Goal: Navigation & Orientation: Find specific page/section

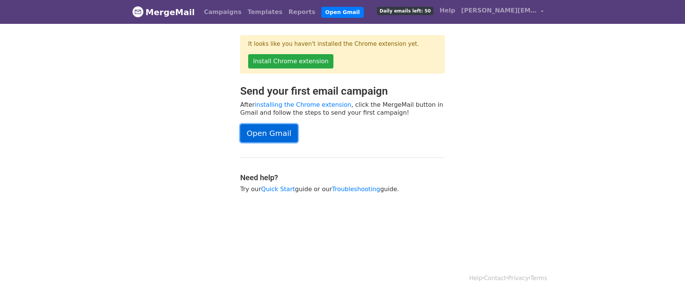
click at [275, 133] on link "Open Gmail" at bounding box center [269, 133] width 58 height 18
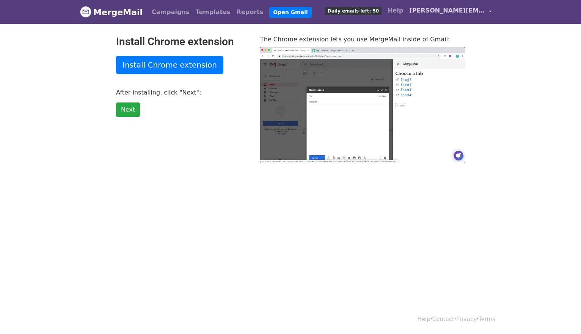
click at [434, 10] on span "[PERSON_NAME][EMAIL_ADDRESS][DOMAIN_NAME]" at bounding box center [447, 10] width 76 height 9
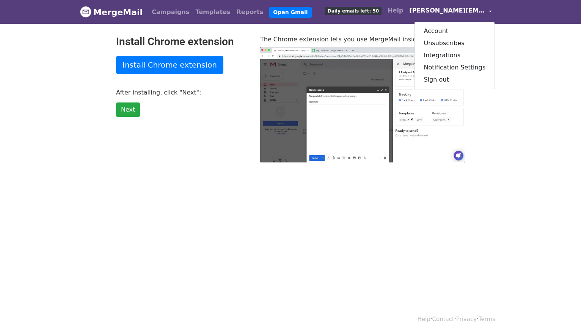
click at [292, 15] on div "Campaigns Templates Reports Open Gmail Daily emails left: 50 Help mirko@everyda…" at bounding box center [320, 12] width 350 height 18
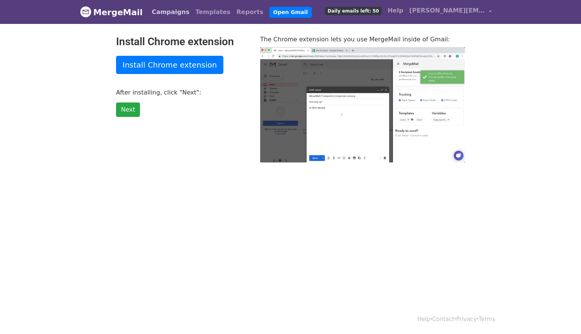
click at [161, 13] on link "Campaigns" at bounding box center [171, 12] width 44 height 15
type input "16.68"
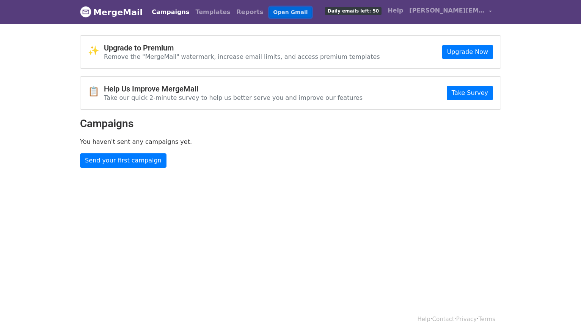
click at [269, 10] on link "Open Gmail" at bounding box center [290, 12] width 42 height 11
click at [476, 11] on span "[PERSON_NAME][EMAIL_ADDRESS][DOMAIN_NAME]" at bounding box center [447, 10] width 76 height 9
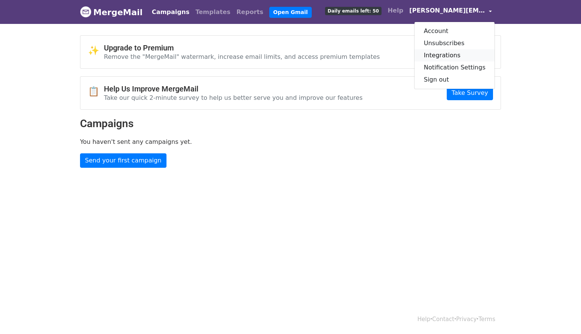
click at [461, 56] on link "Integrations" at bounding box center [454, 55] width 80 height 12
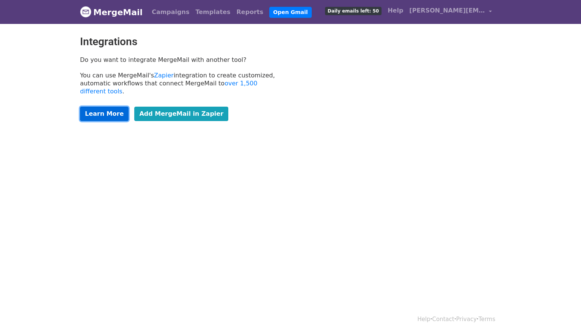
click at [110, 106] on link "Learn More" at bounding box center [104, 113] width 49 height 14
click at [233, 11] on link "Reports" at bounding box center [249, 12] width 33 height 15
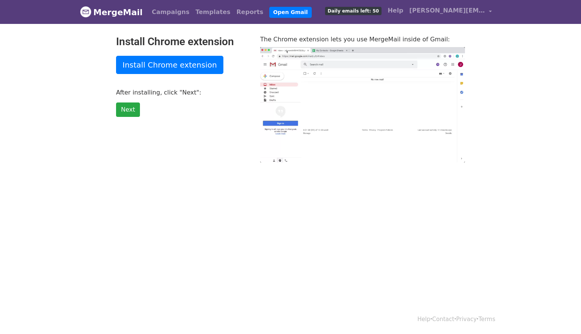
type input "2.54"
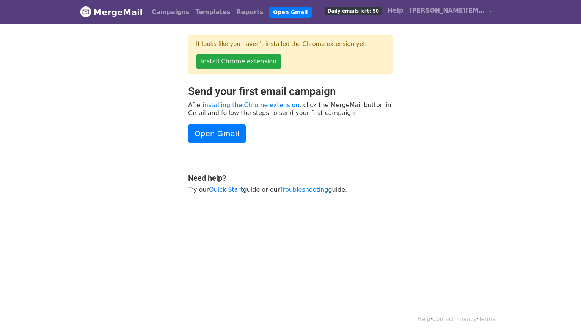
click at [564, 19] on header "MergeMail Campaigns Templates Reports Open Gmail Daily emails left: 50 Help [PE…" at bounding box center [290, 12] width 581 height 24
click at [162, 8] on link "Campaigns" at bounding box center [171, 12] width 44 height 15
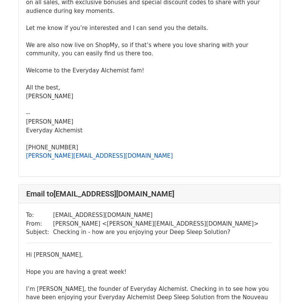
scroll to position [231, 0]
